Goal: Information Seeking & Learning: Learn about a topic

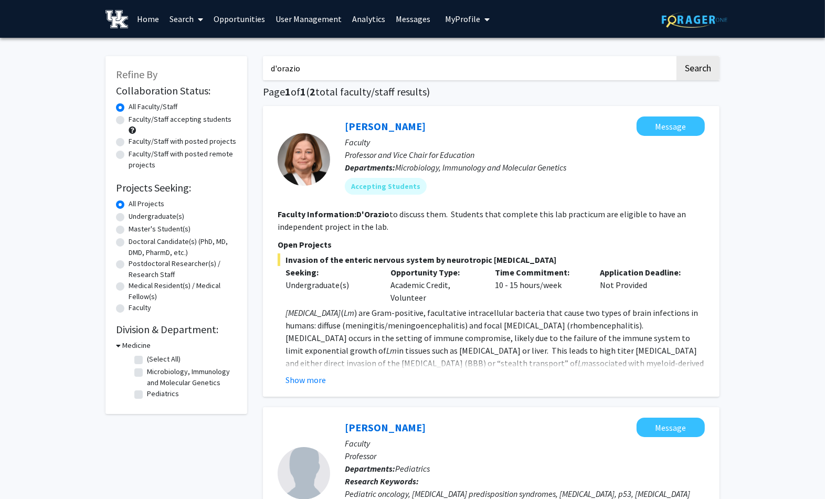
click at [129, 144] on label "Faculty/Staff with posted projects" at bounding box center [183, 141] width 108 height 11
click at [129, 143] on input "Faculty/Staff with posted projects" at bounding box center [132, 139] width 7 height 7
radio input "true"
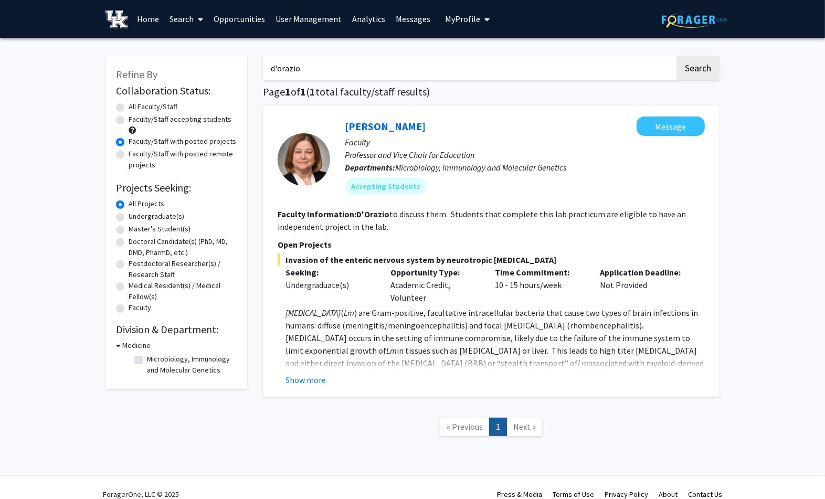
click at [146, 19] on link "Home" at bounding box center [148, 19] width 33 height 37
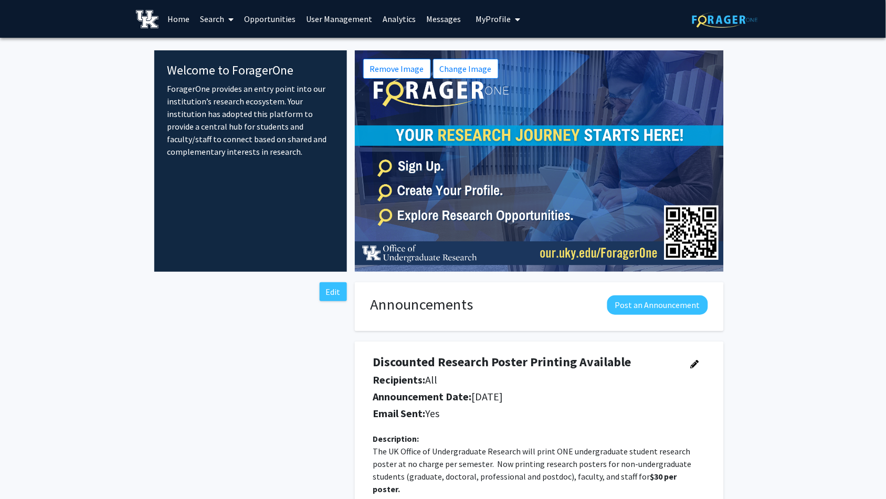
click at [233, 16] on icon at bounding box center [230, 19] width 5 height 8
click at [225, 45] on span "Faculty/Staff" at bounding box center [233, 48] width 77 height 21
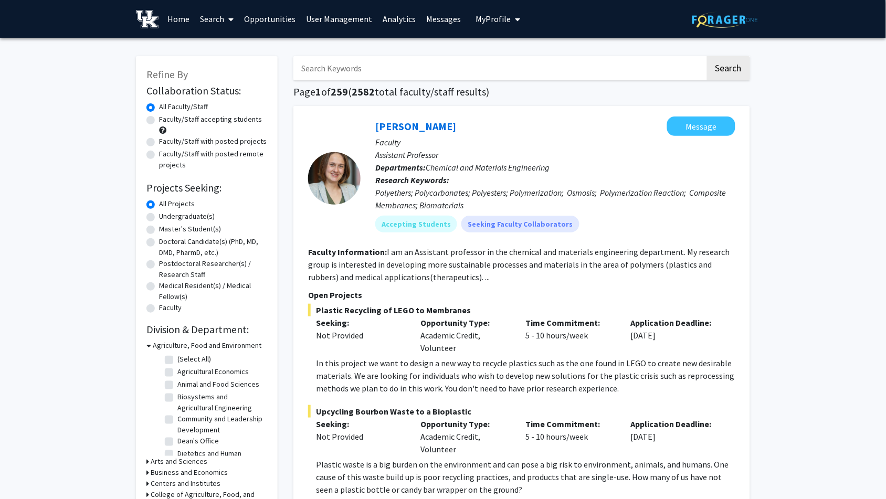
click at [159, 142] on label "Faculty/Staff with posted projects" at bounding box center [213, 141] width 108 height 11
click at [159, 142] on input "Faculty/Staff with posted projects" at bounding box center [162, 139] width 7 height 7
radio input "true"
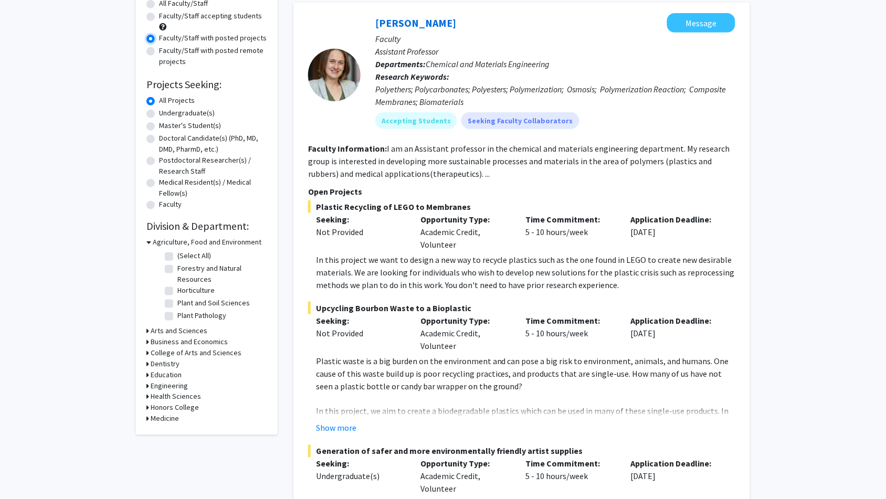
scroll to position [116, 0]
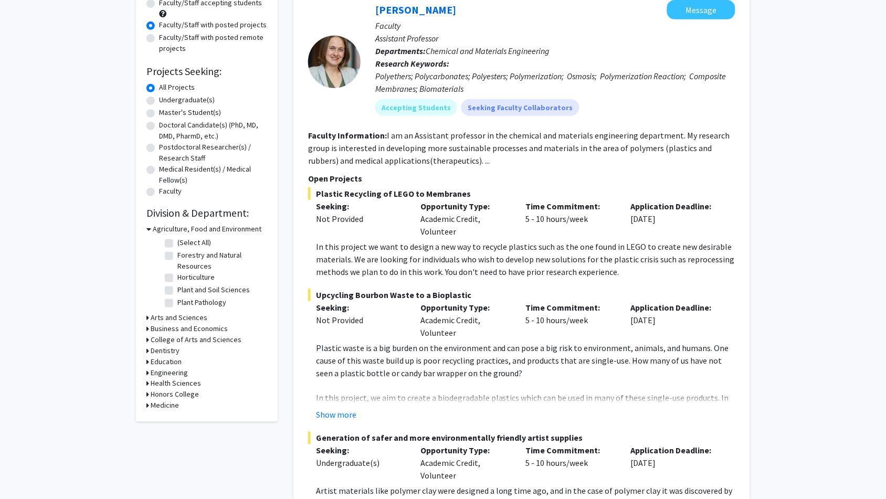
click at [146, 372] on icon at bounding box center [147, 372] width 3 height 11
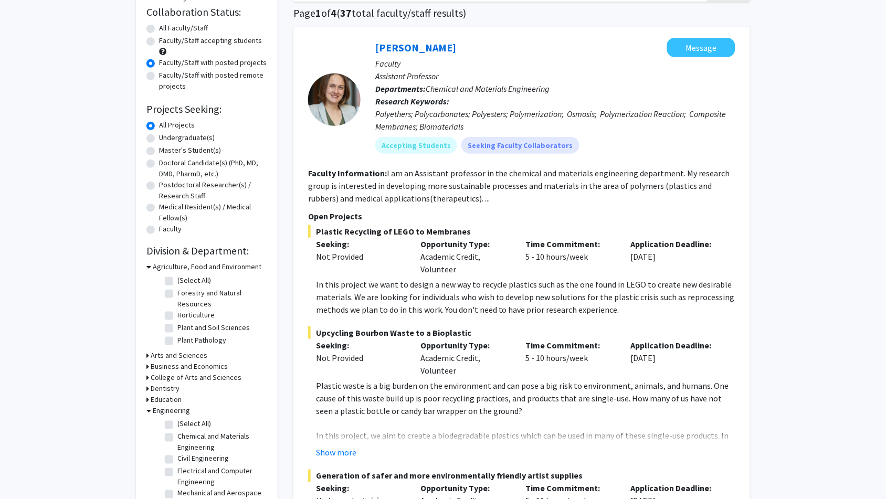
scroll to position [58, 0]
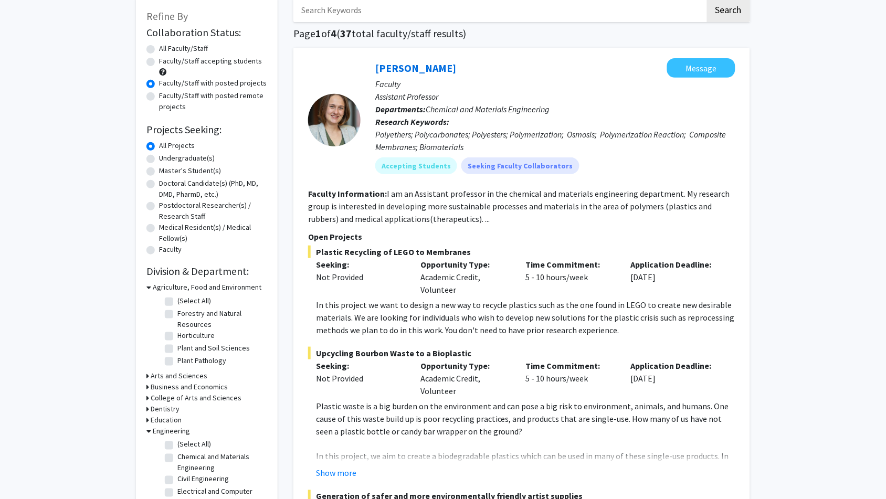
click at [177, 446] on label "(Select All)" at bounding box center [194, 444] width 34 height 11
click at [177, 446] on input "(Select All)" at bounding box center [180, 442] width 7 height 7
checkbox input "true"
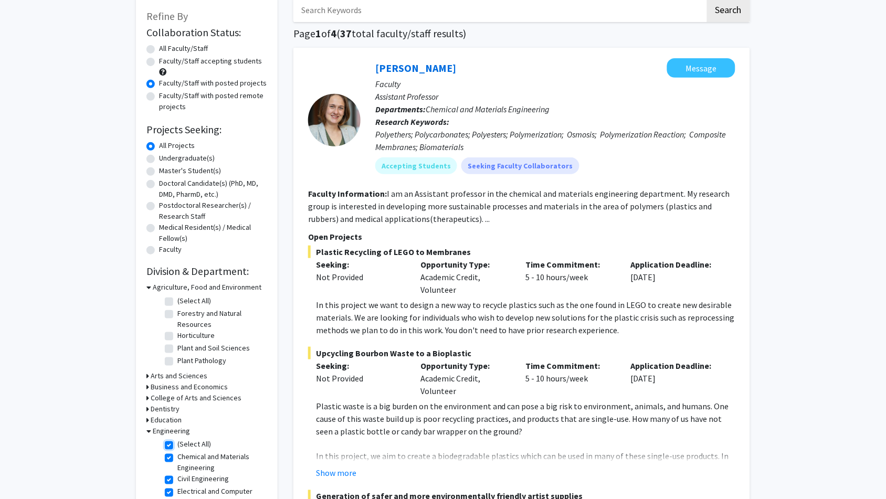
checkbox input "true"
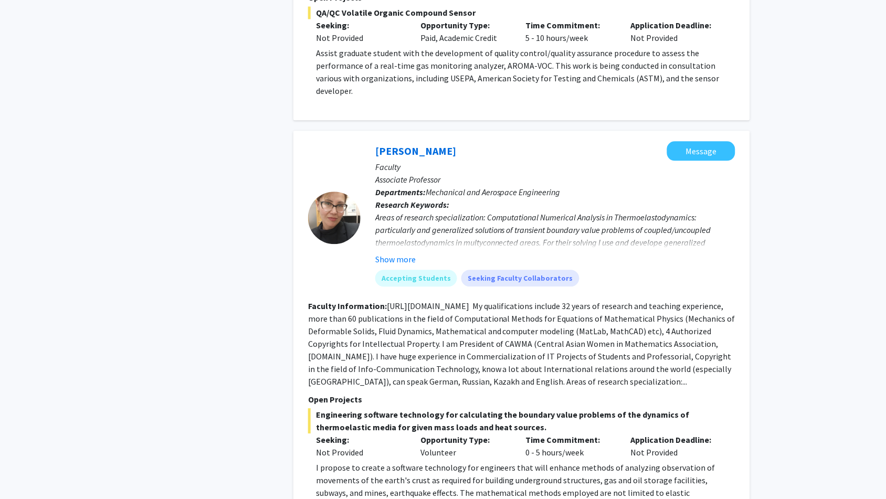
scroll to position [1457, 0]
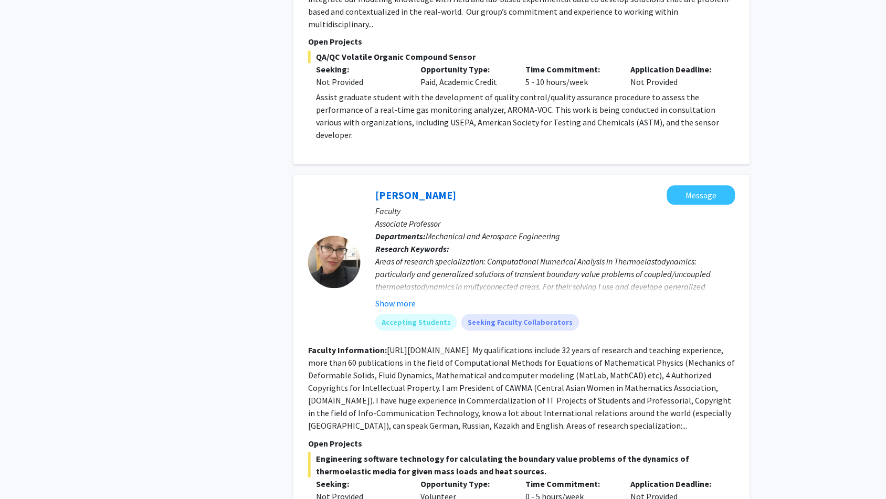
click at [455, 186] on div "[PERSON_NAME] Message" at bounding box center [555, 195] width 360 height 19
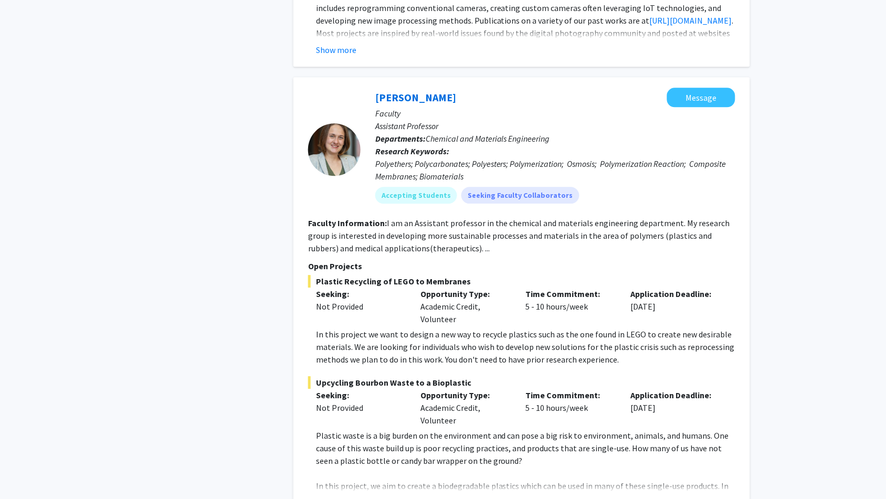
scroll to position [525, 0]
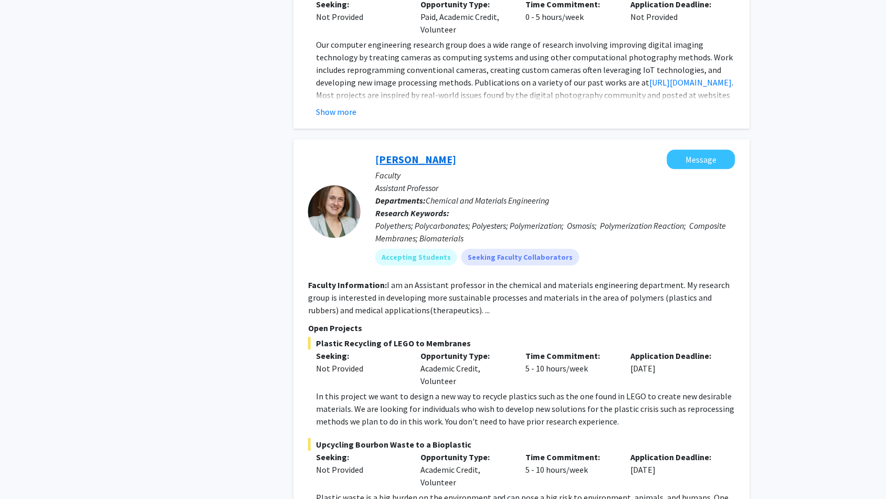
drag, startPoint x: 476, startPoint y: 147, endPoint x: 375, endPoint y: 150, distance: 101.3
click at [375, 150] on div "[PERSON_NAME] Message" at bounding box center [555, 159] width 360 height 19
copy link "[PERSON_NAME]"
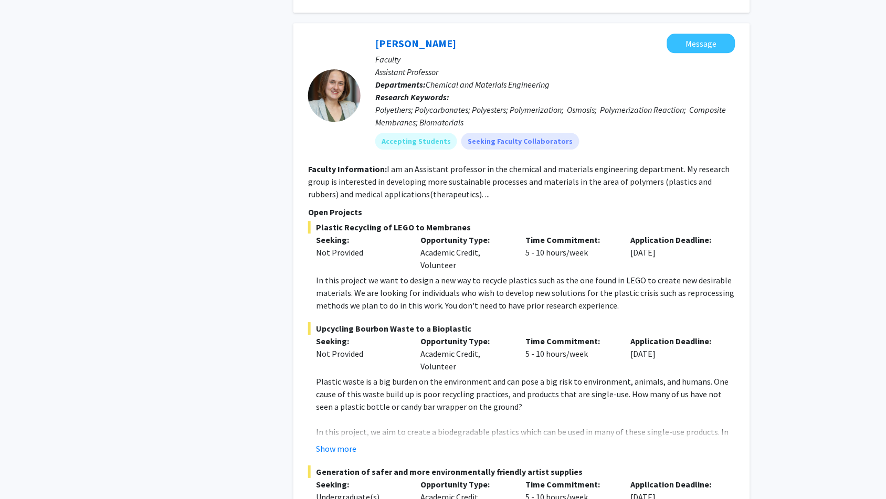
scroll to position [583, 0]
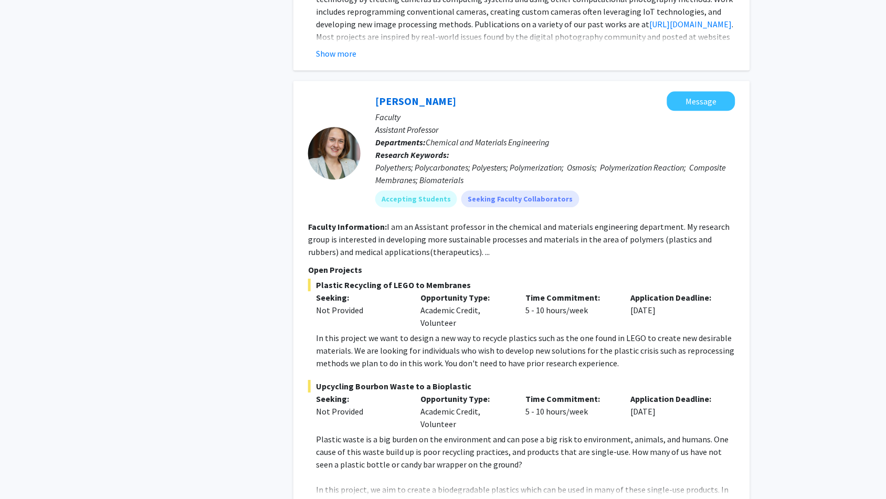
click at [316, 279] on span "Plastic Recycling of LEGO to Membranes" at bounding box center [521, 285] width 427 height 13
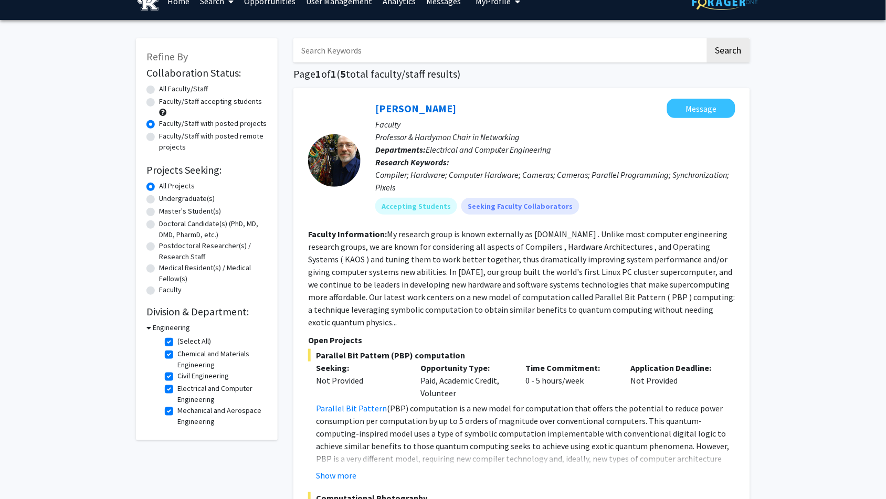
scroll to position [0, 0]
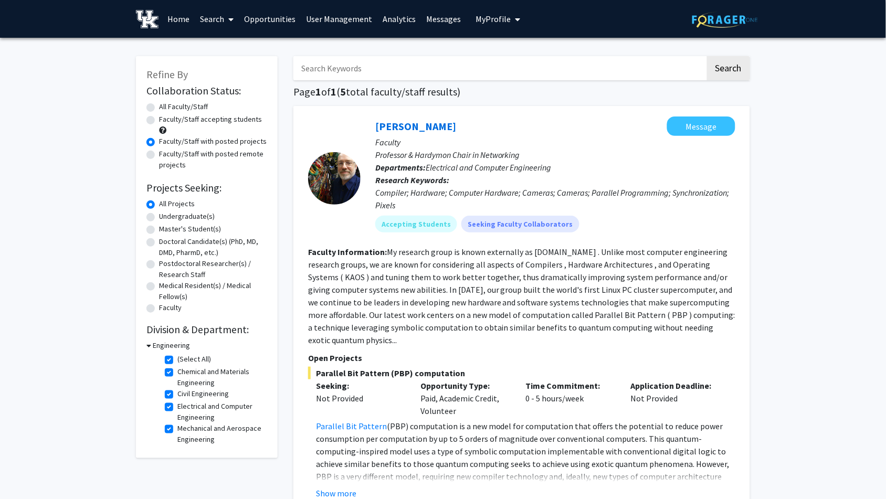
click at [159, 105] on label "All Faculty/Staff" at bounding box center [183, 106] width 49 height 11
click at [159, 105] on input "All Faculty/Staff" at bounding box center [162, 104] width 7 height 7
radio input "true"
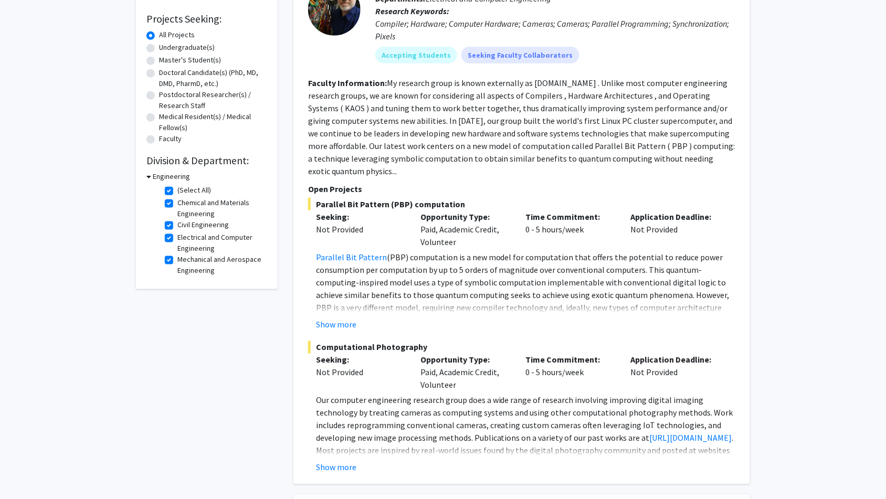
scroll to position [175, 0]
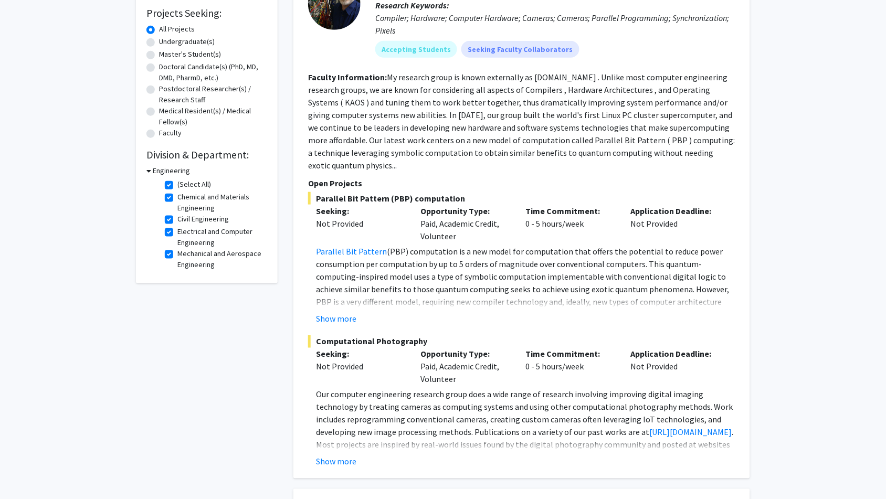
click at [177, 187] on label "(Select All)" at bounding box center [194, 184] width 34 height 11
click at [177, 186] on input "(Select All)" at bounding box center [180, 182] width 7 height 7
checkbox input "false"
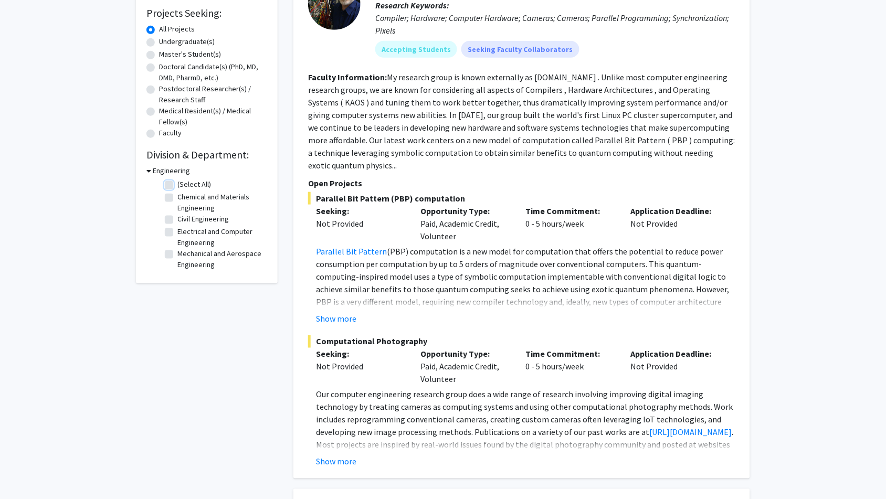
checkbox input "false"
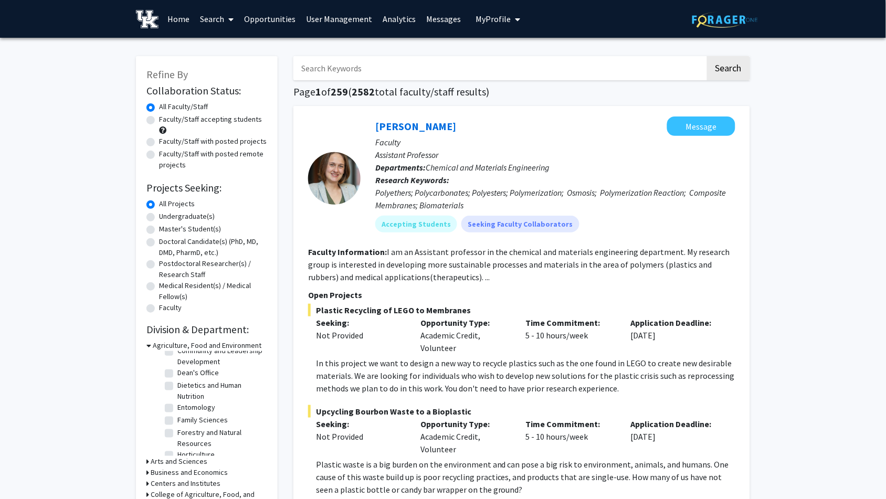
scroll to position [175, 0]
click at [148, 343] on icon at bounding box center [148, 345] width 5 height 11
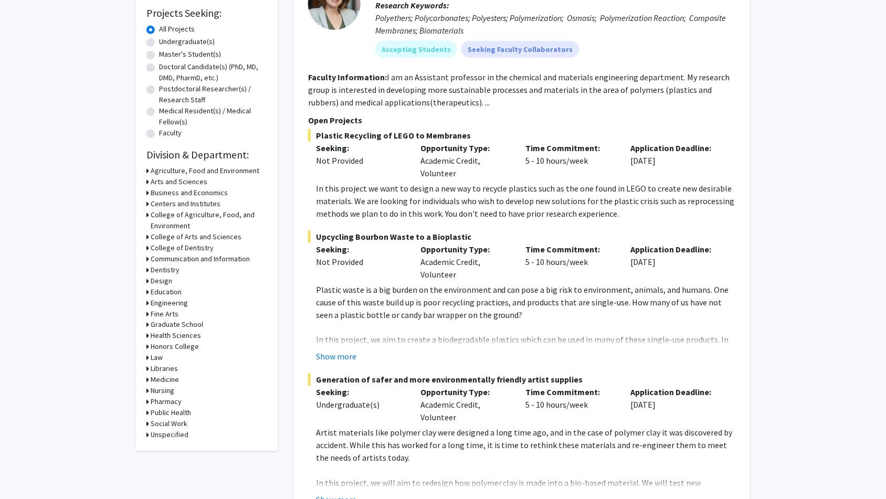
click at [148, 303] on icon at bounding box center [147, 302] width 3 height 11
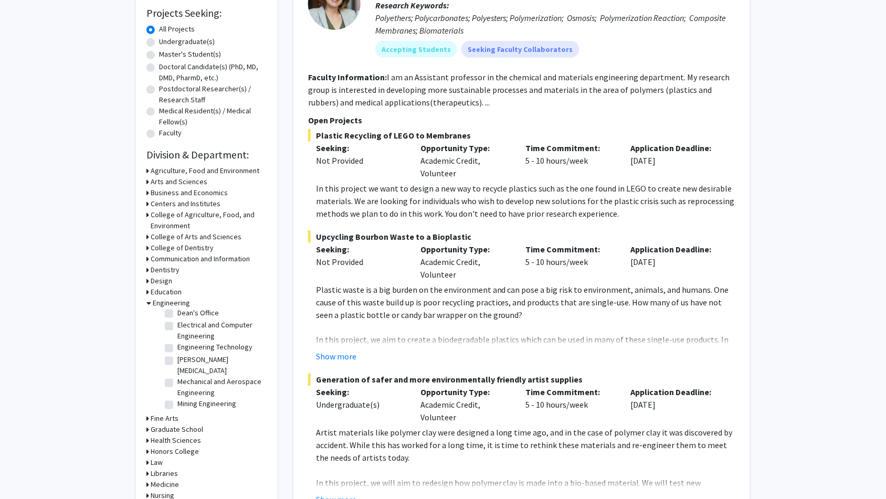
scroll to position [79, 0]
click at [177, 321] on label "Electrical and Computer Engineering" at bounding box center [220, 328] width 87 height 22
click at [177, 321] on input "Electrical and Computer Engineering" at bounding box center [180, 320] width 7 height 7
checkbox input "true"
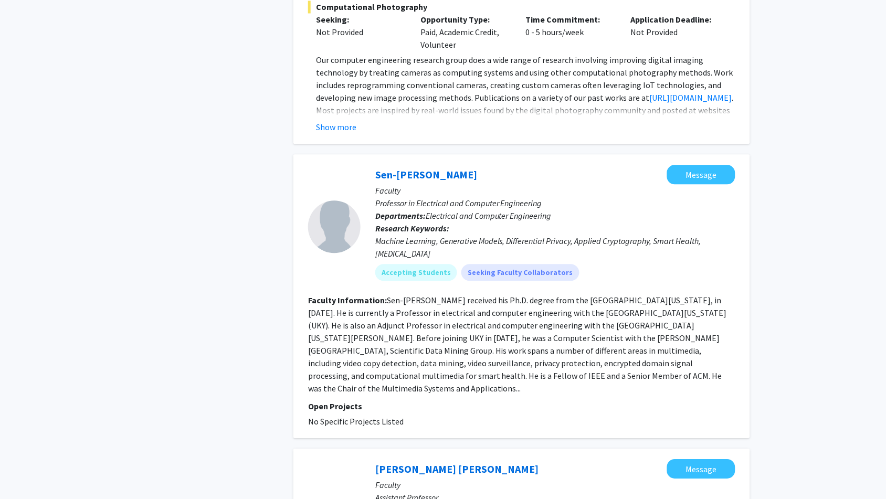
scroll to position [525, 0]
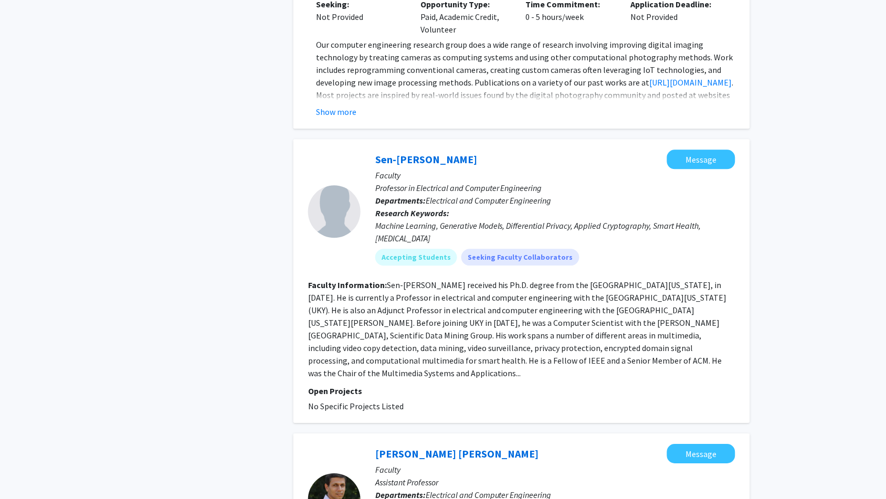
click at [371, 302] on section "Faculty Information: Sen-ching Samson Cheung received his Ph.D. degree from the…" at bounding box center [521, 329] width 427 height 101
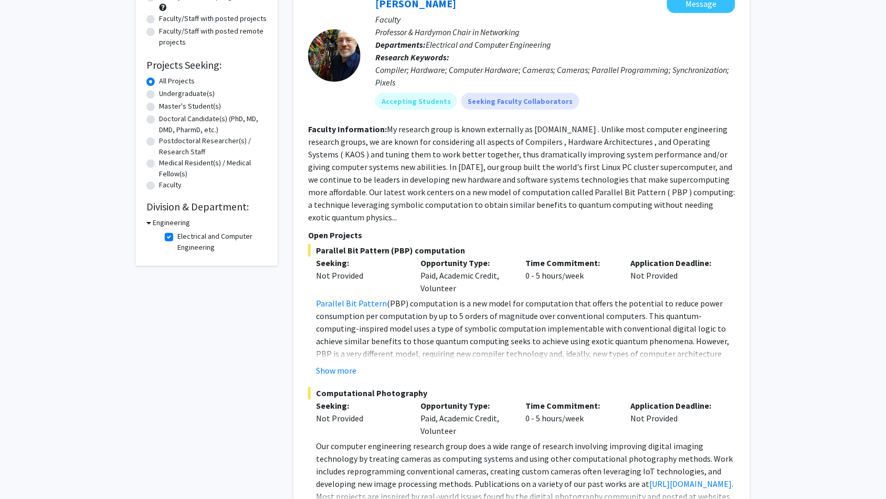
scroll to position [0, 0]
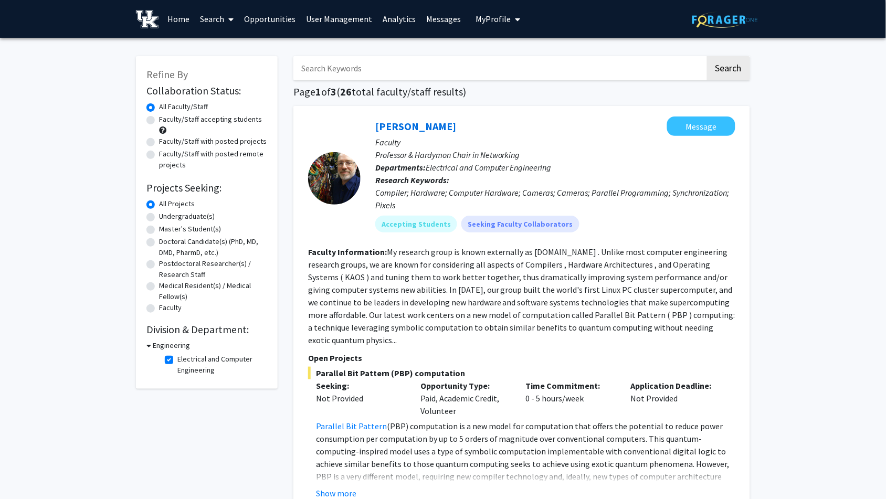
click at [159, 139] on label "Faculty/Staff with posted projects" at bounding box center [213, 141] width 108 height 11
click at [159, 139] on input "Faculty/Staff with posted projects" at bounding box center [162, 139] width 7 height 7
radio input "true"
click at [177, 361] on label "Electrical and Computer Engineering" at bounding box center [220, 365] width 87 height 22
click at [177, 360] on input "Electrical and Computer Engineering" at bounding box center [180, 357] width 7 height 7
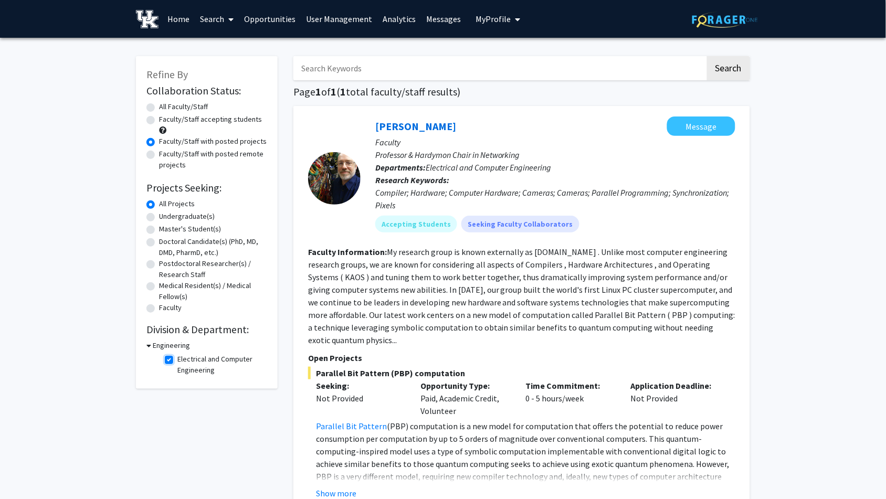
checkbox input "false"
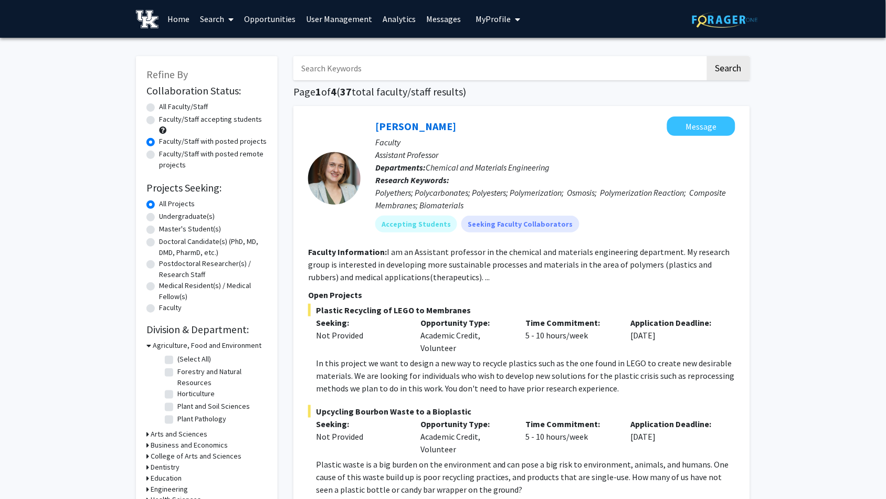
click at [153, 343] on h3 "Agriculture, Food and Environment" at bounding box center [207, 345] width 109 height 11
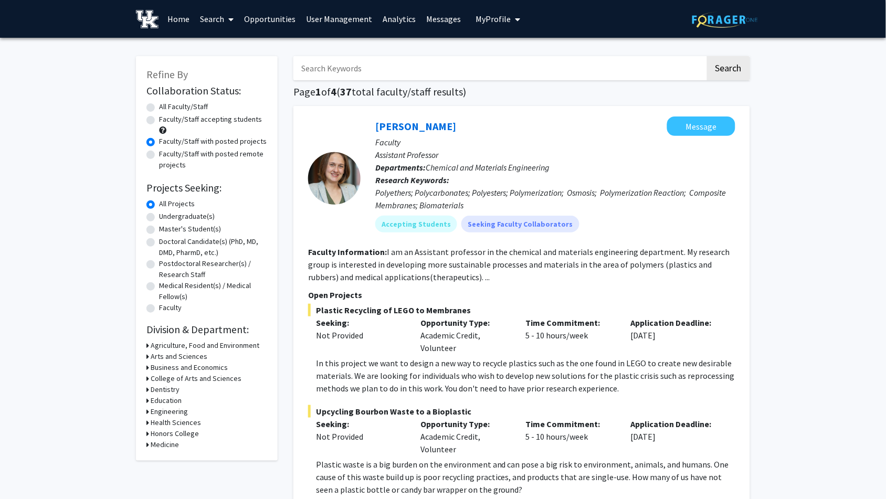
click at [147, 355] on icon at bounding box center [147, 356] width 3 height 11
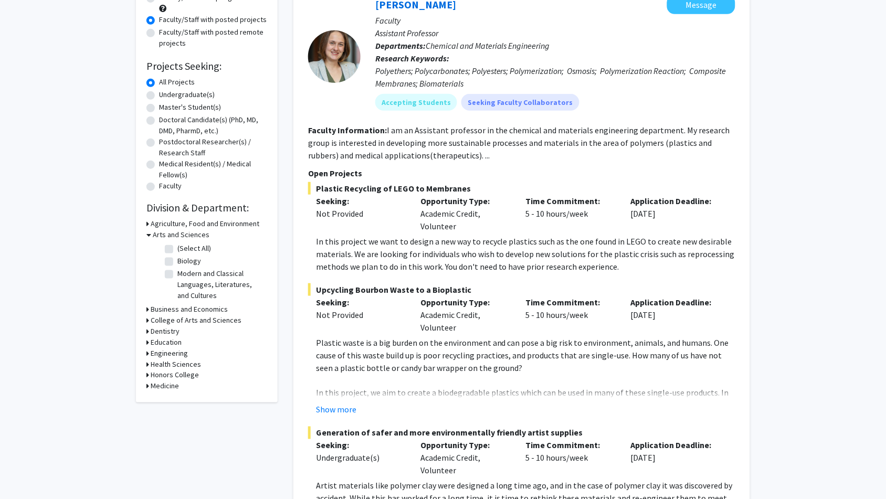
scroll to position [175, 0]
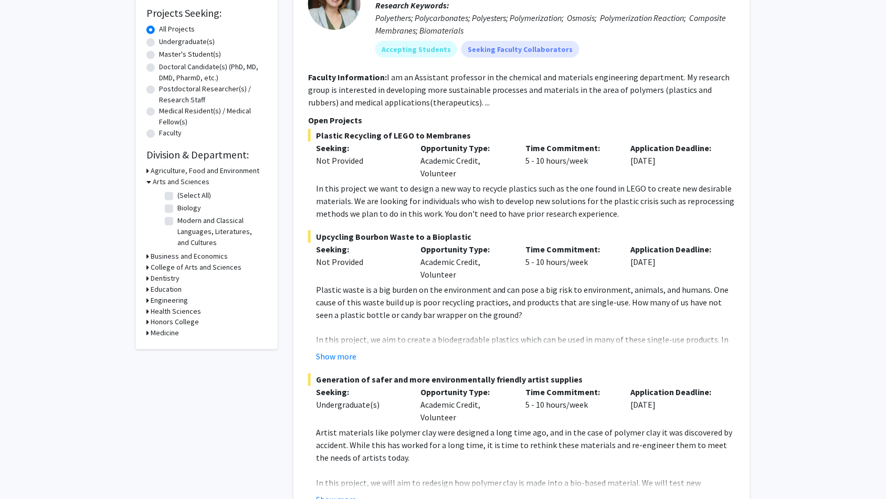
click at [146, 179] on icon at bounding box center [148, 181] width 5 height 11
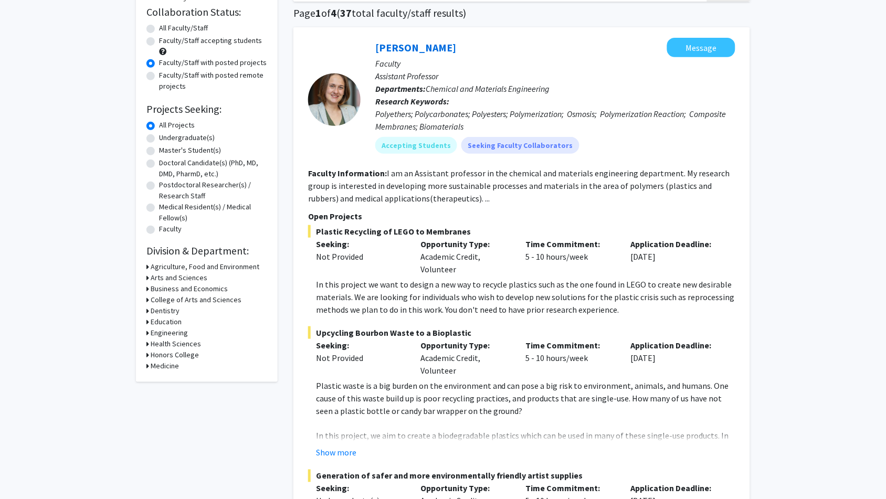
scroll to position [0, 0]
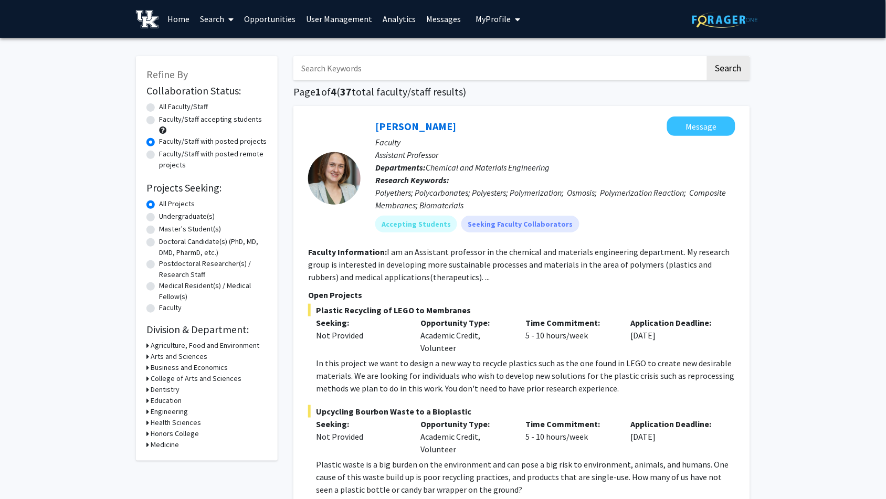
click at [159, 106] on label "All Faculty/Staff" at bounding box center [183, 106] width 49 height 11
click at [159, 106] on input "All Faculty/Staff" at bounding box center [162, 104] width 7 height 7
radio input "true"
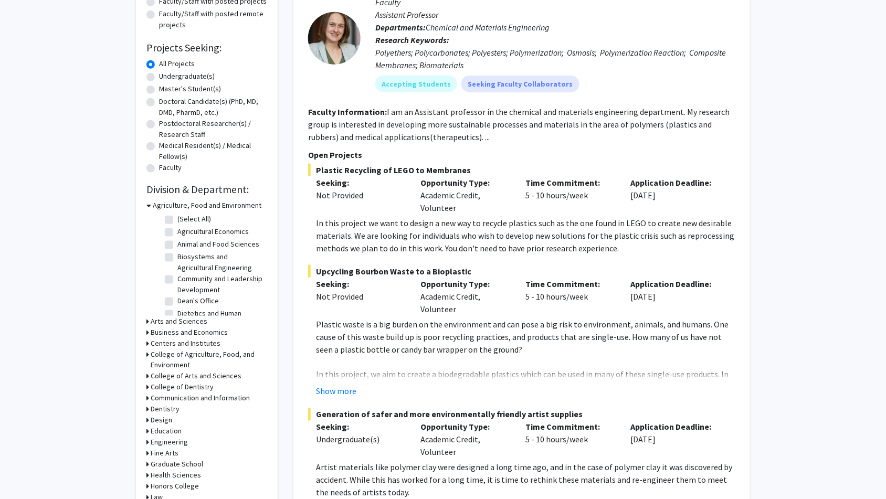
scroll to position [175, 0]
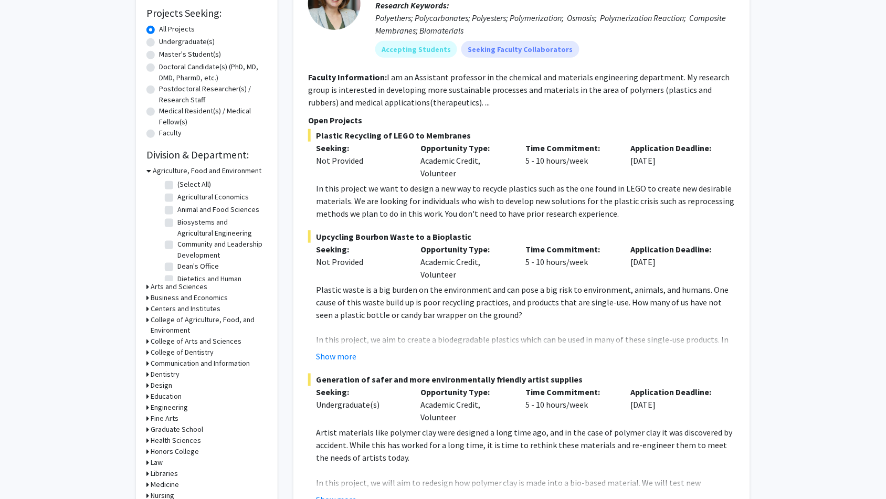
click at [145, 283] on div "Refine By Collaboration Status: Collaboration Status All Faculty/Staff Collabor…" at bounding box center [207, 218] width 142 height 675
click at [147, 285] on icon at bounding box center [147, 286] width 3 height 11
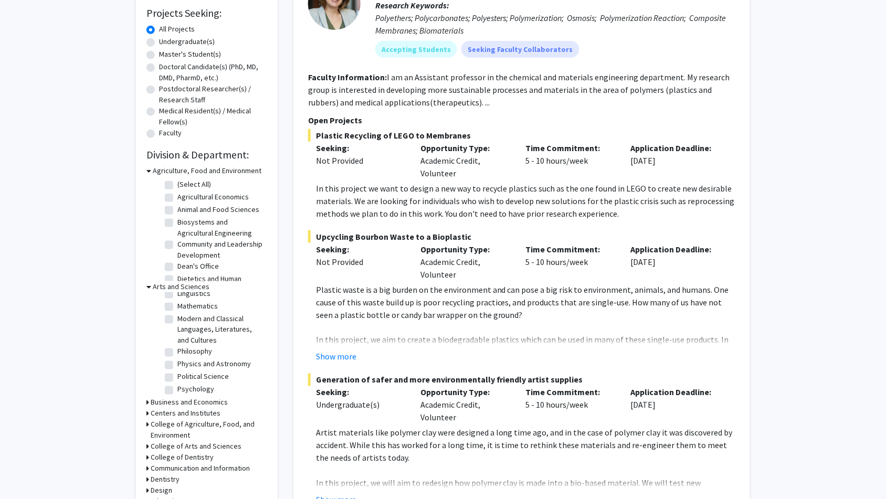
scroll to position [142, 0]
click at [177, 379] on label "Physics and Astronomy" at bounding box center [213, 384] width 73 height 11
click at [177, 379] on input "Physics and Astronomy" at bounding box center [180, 382] width 7 height 7
checkbox input "true"
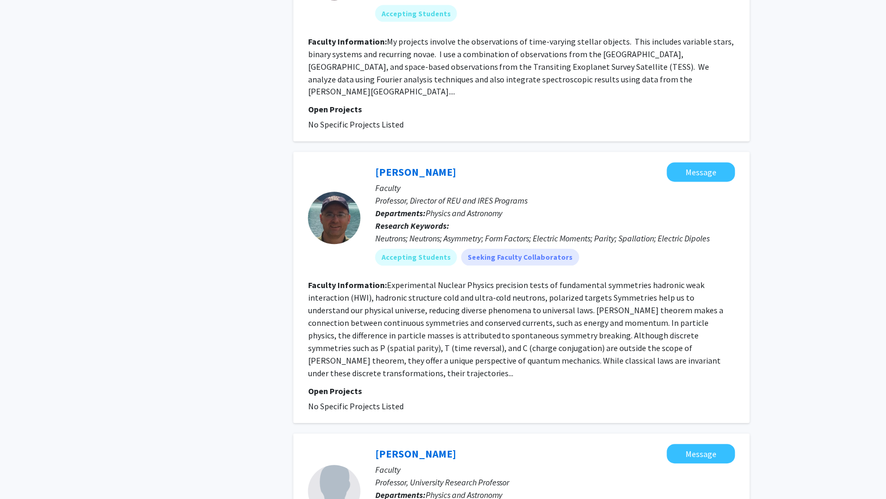
scroll to position [408, 0]
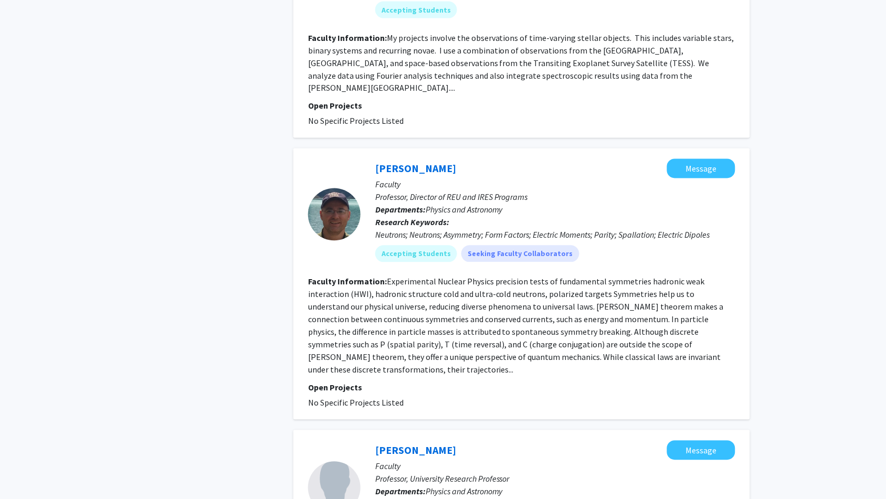
drag, startPoint x: 487, startPoint y: 152, endPoint x: 374, endPoint y: 154, distance: 113.3
click at [374, 159] on div "Christopher Crawford Message Faculty Professor, Director of REU and IRES Progra…" at bounding box center [547, 214] width 375 height 111
copy link "Christopher Crawford"
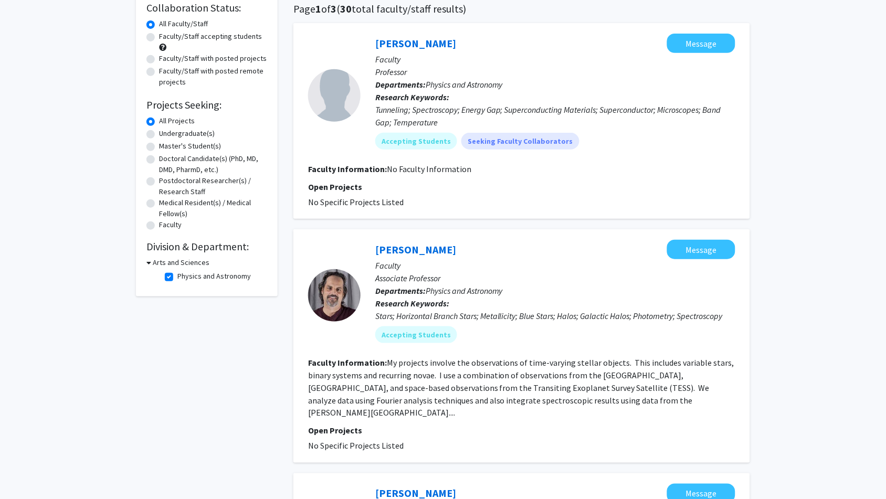
scroll to position [0, 0]
